Goal: Task Accomplishment & Management: Manage account settings

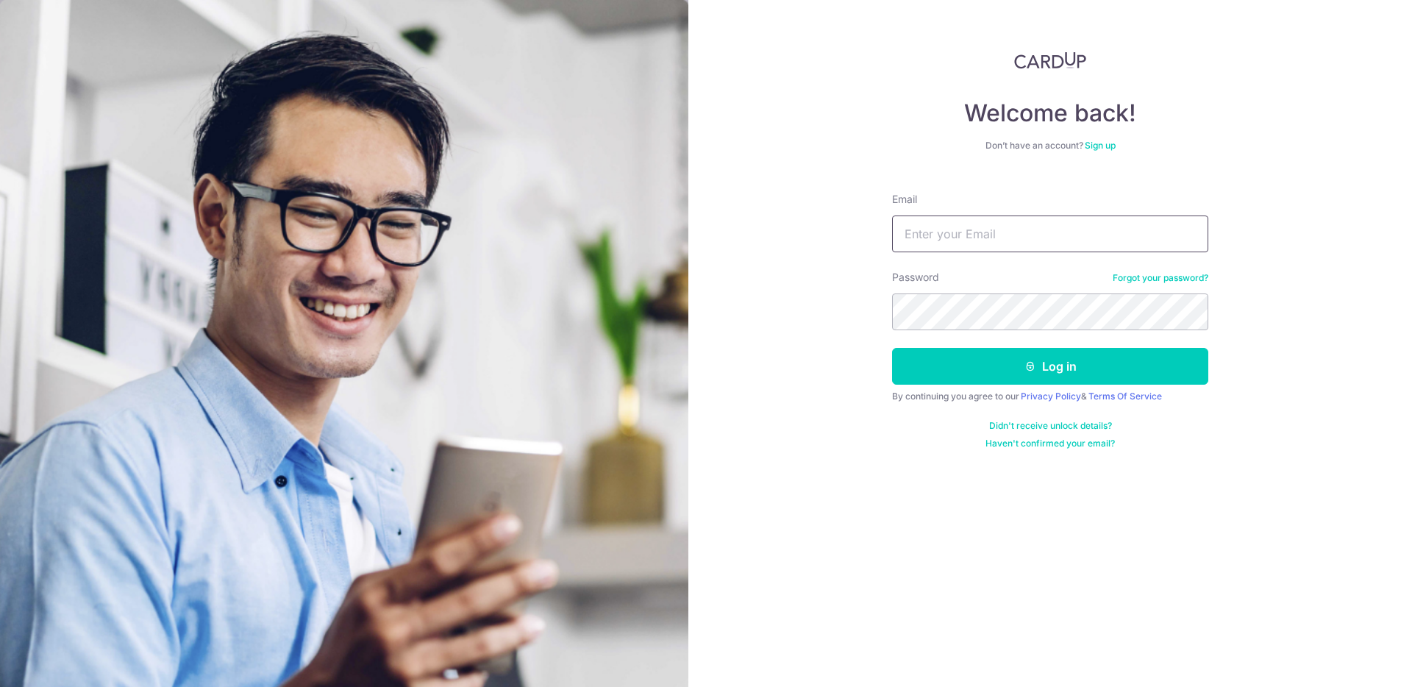
type input "[EMAIL_ADDRESS][DOMAIN_NAME]"
click at [1037, 355] on button "Log in" at bounding box center [1050, 366] width 316 height 37
